Goal: Transaction & Acquisition: Purchase product/service

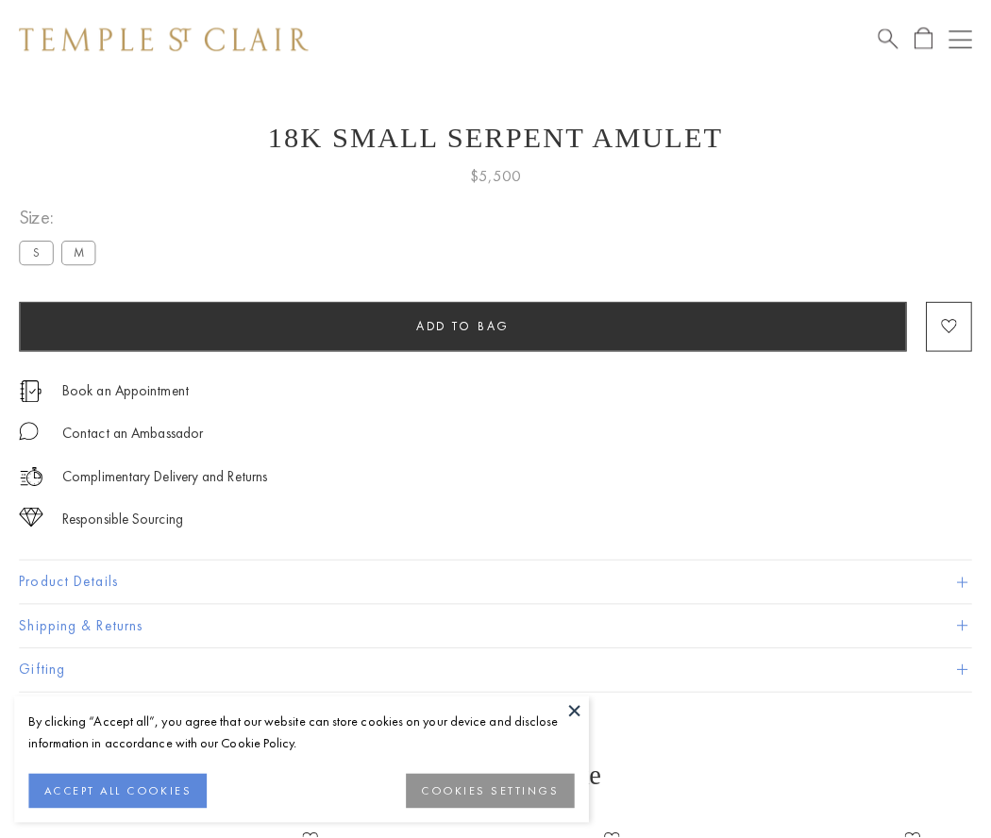
scroll to position [75, 0]
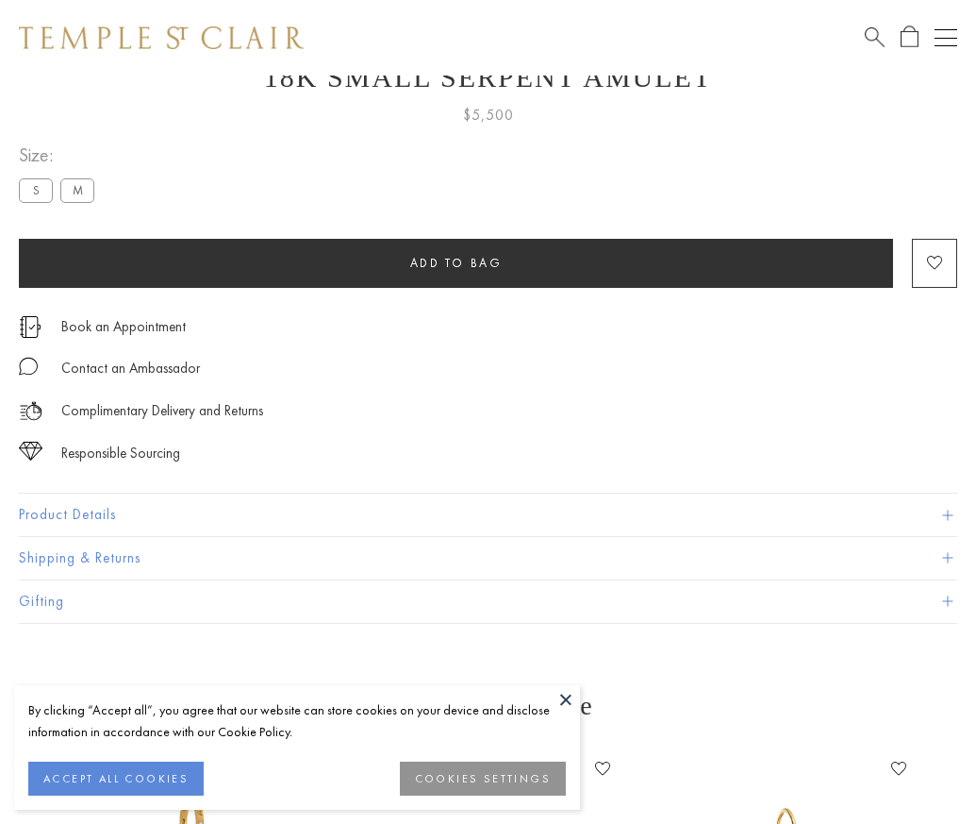
click at [456, 262] on span "Add to bag" at bounding box center [456, 263] width 92 height 16
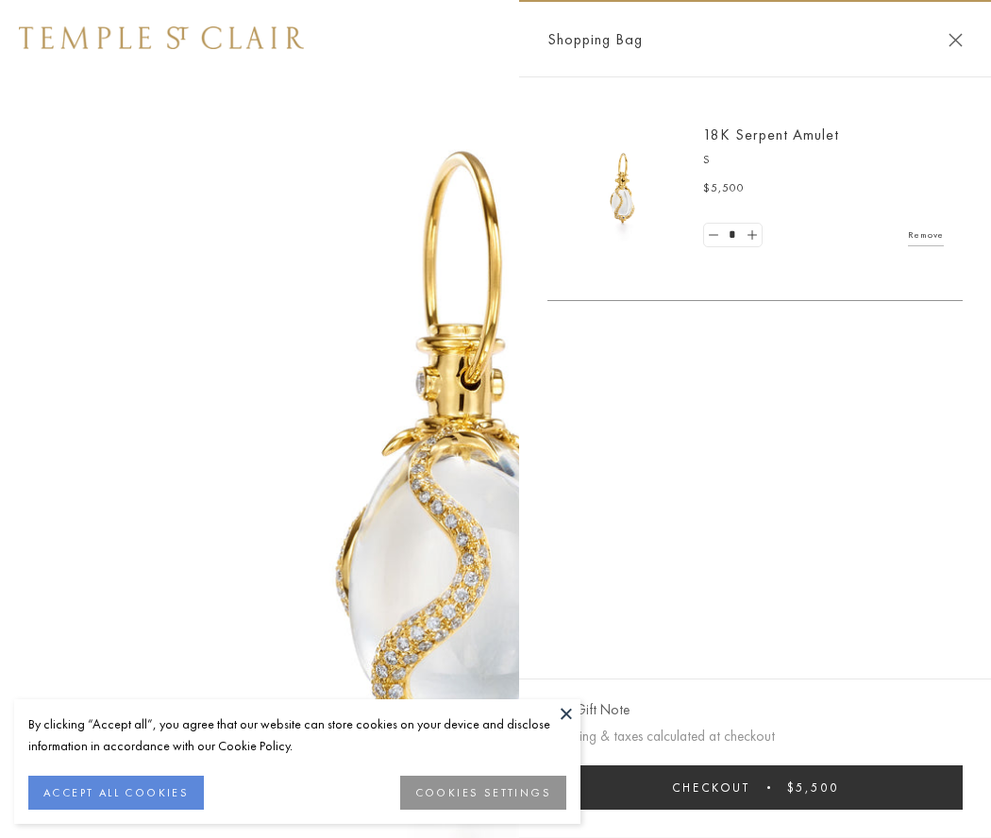
click at [755, 787] on button "Checkout $5,500" at bounding box center [754, 787] width 415 height 44
